Goal: Task Accomplishment & Management: Complete application form

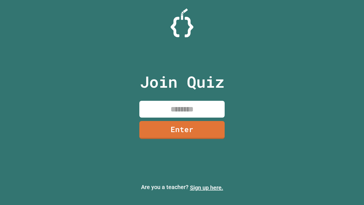
click at [206, 187] on link "Sign up here." at bounding box center [206, 187] width 33 height 7
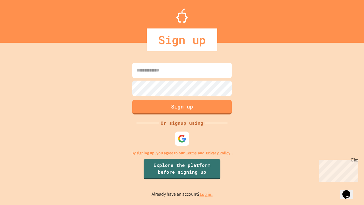
click at [206, 194] on link "Log in." at bounding box center [206, 194] width 13 height 6
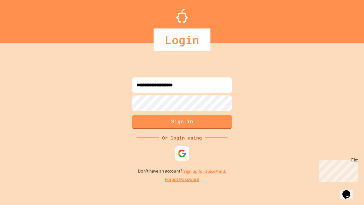
type input "**********"
